Goal: Book appointment/travel/reservation

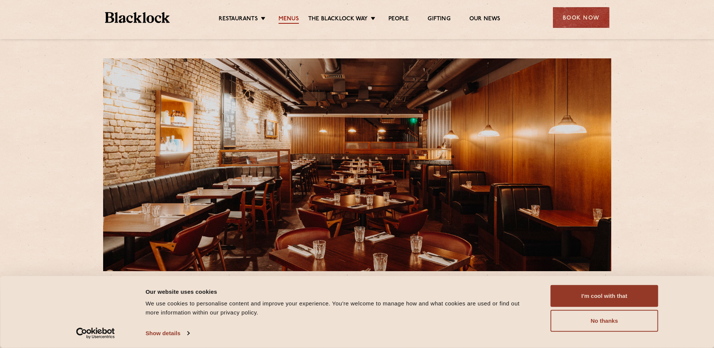
click at [293, 17] on link "Menus" at bounding box center [288, 19] width 20 height 8
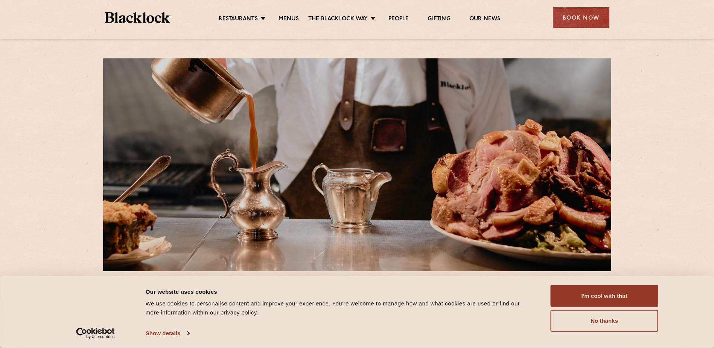
scroll to position [69, 0]
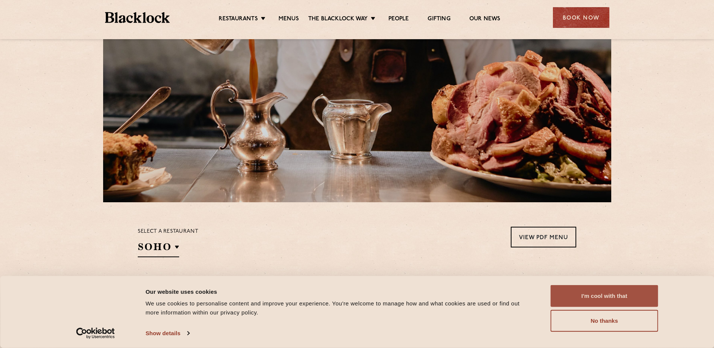
click at [579, 296] on button "I'm cool with that" at bounding box center [604, 296] width 108 height 22
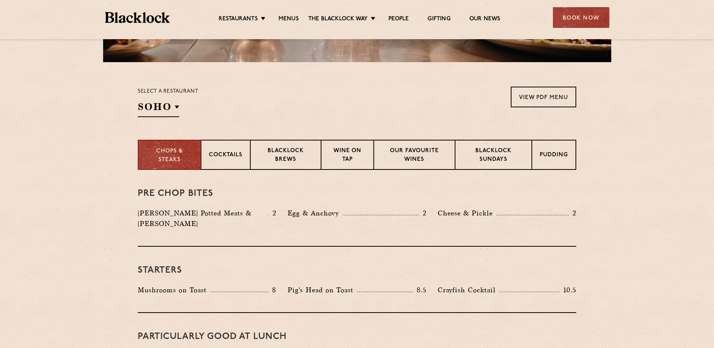
scroll to position [209, 0]
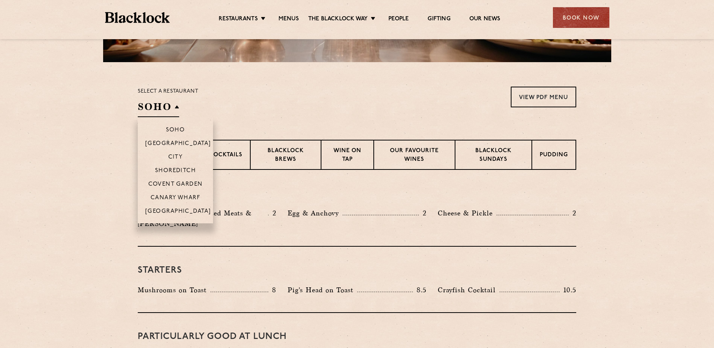
click at [187, 179] on li "Covent Garden" at bounding box center [175, 184] width 75 height 14
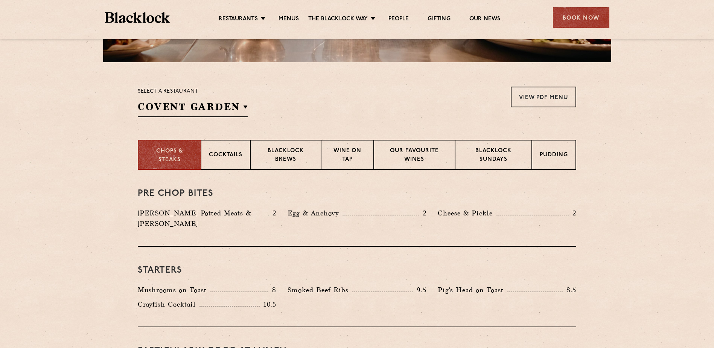
click at [351, 207] on div "Pre Chop Bites Blacklock Potted Meats & Kimchi 2 Egg & Anchovy 2 Cheese & Pickl…" at bounding box center [357, 208] width 438 height 77
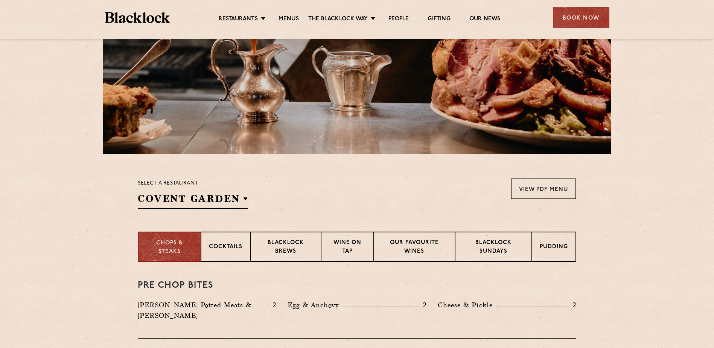
scroll to position [0, 0]
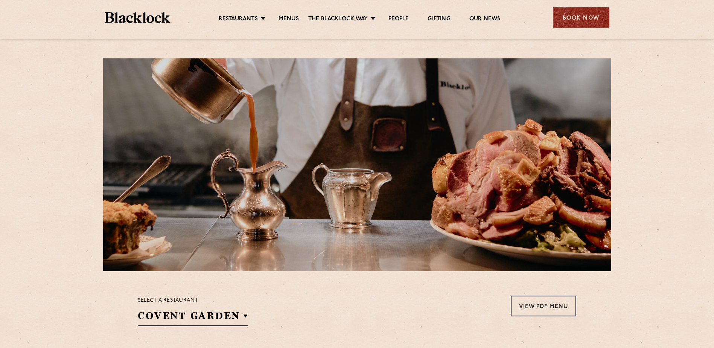
click at [583, 14] on div "Book Now" at bounding box center [581, 17] width 56 height 21
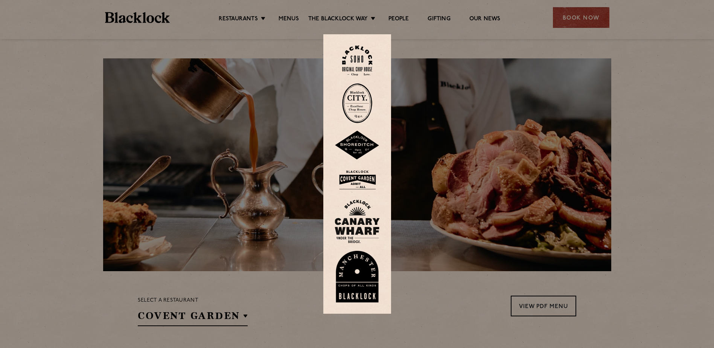
click at [360, 175] on img at bounding box center [356, 179] width 45 height 24
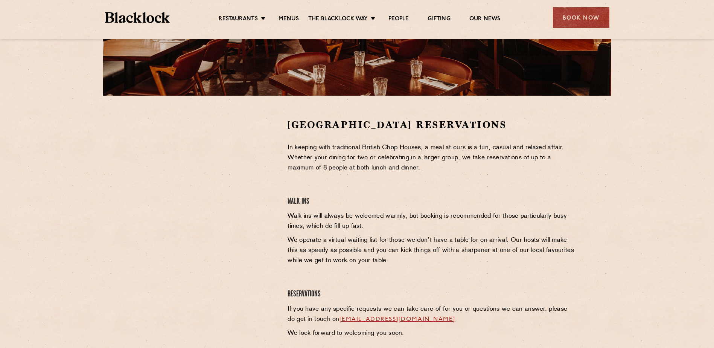
scroll to position [176, 0]
